Goal: Task Accomplishment & Management: Manage account settings

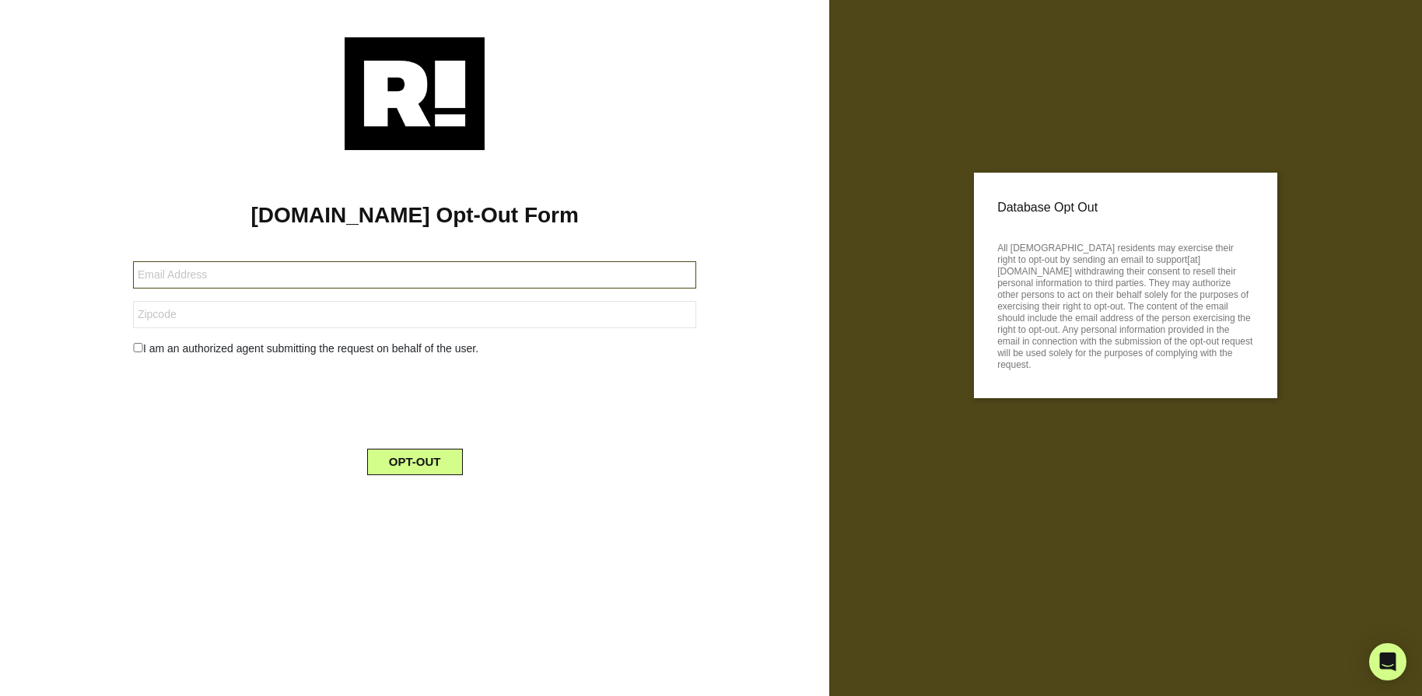
click at [154, 268] on input "text" at bounding box center [415, 274] width 564 height 27
type input "[EMAIL_ADDRESS][DOMAIN_NAME]"
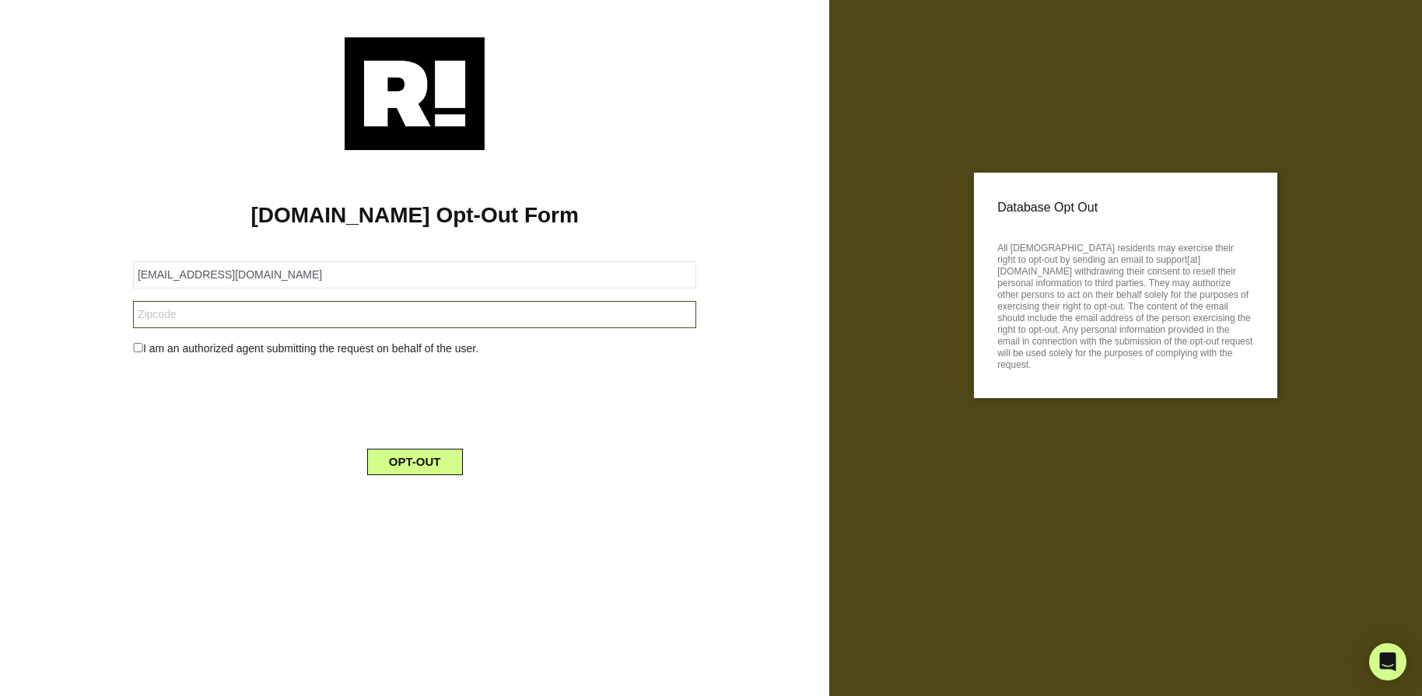
click at [160, 320] on input "text" at bounding box center [415, 314] width 564 height 27
type input "72756"
click at [133, 346] on input "checkbox" at bounding box center [138, 347] width 10 height 9
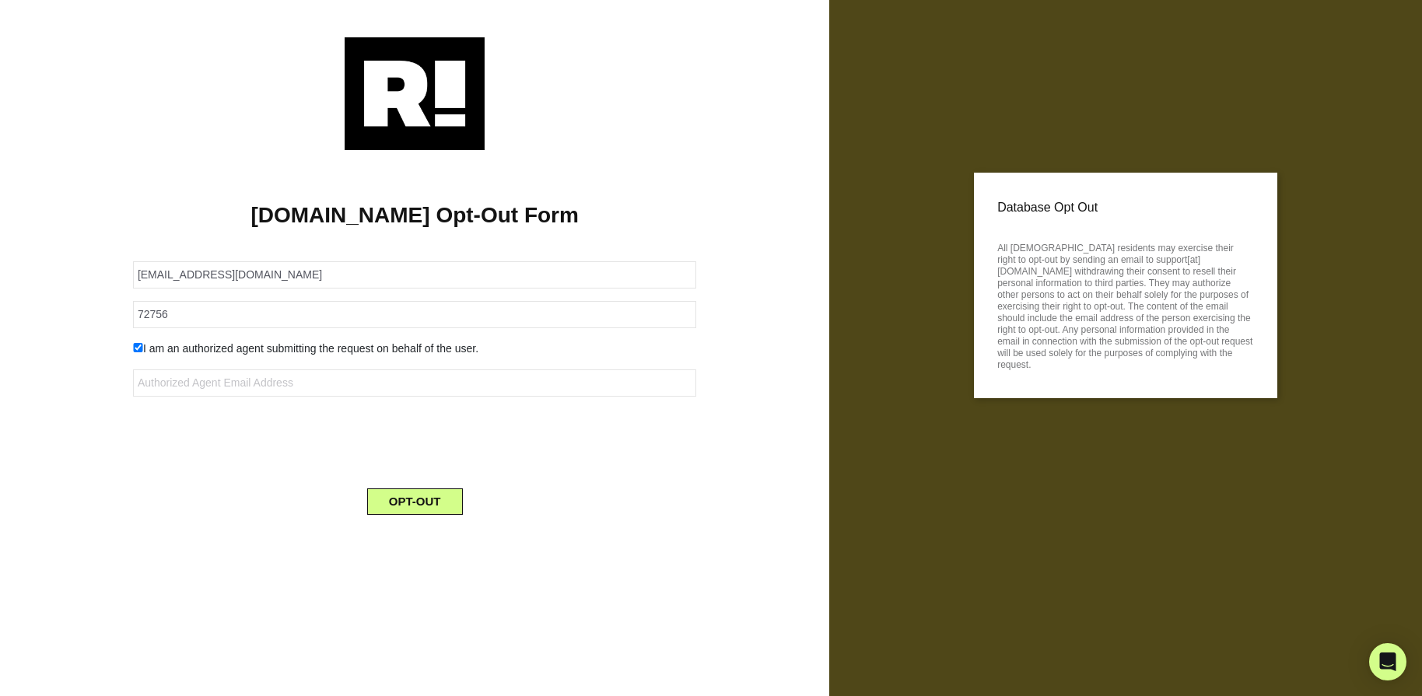
click at [141, 345] on input "checkbox" at bounding box center [138, 347] width 10 height 9
checkbox input "false"
click at [421, 460] on button "OPT-OUT" at bounding box center [415, 462] width 96 height 26
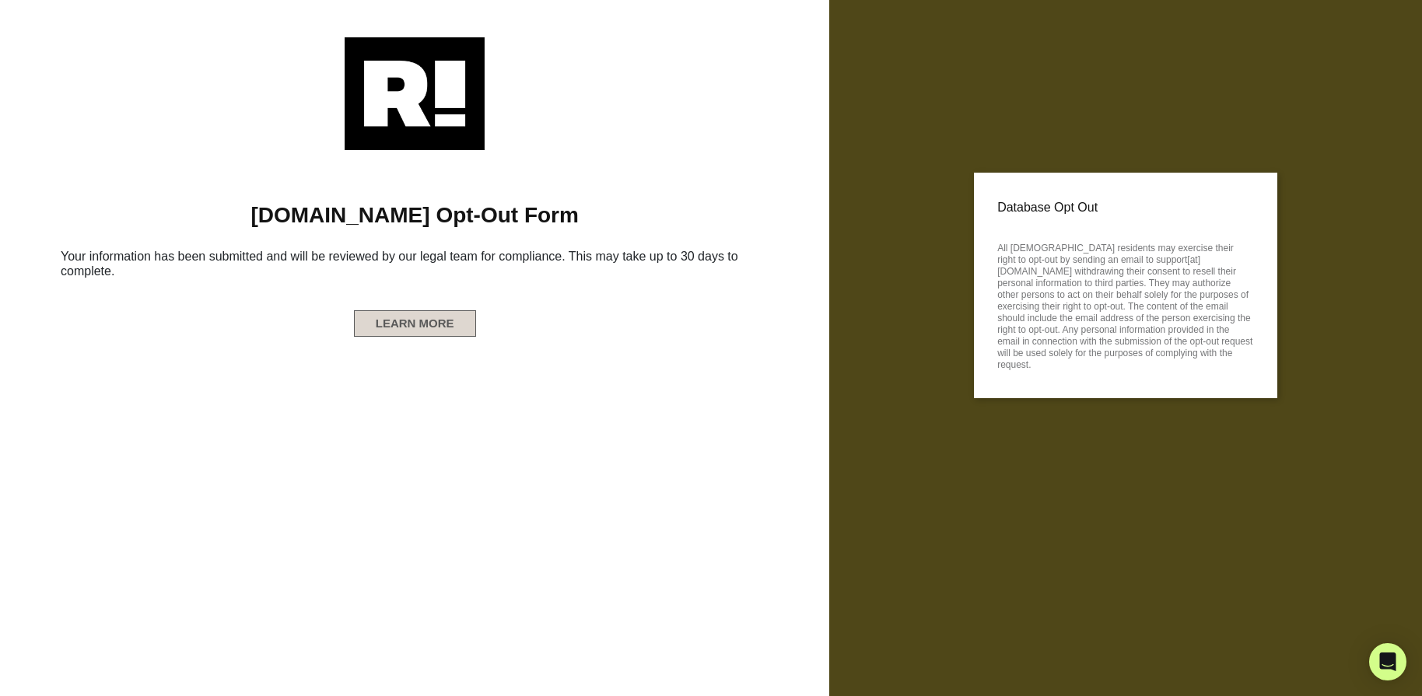
click at [408, 337] on div "Retention.com Opt-Out Form Your information has been submitted and will be revi…" at bounding box center [415, 247] width 806 height 194
click at [408, 321] on button "LEARN MORE" at bounding box center [415, 323] width 122 height 26
